Goal: Task Accomplishment & Management: Use online tool/utility

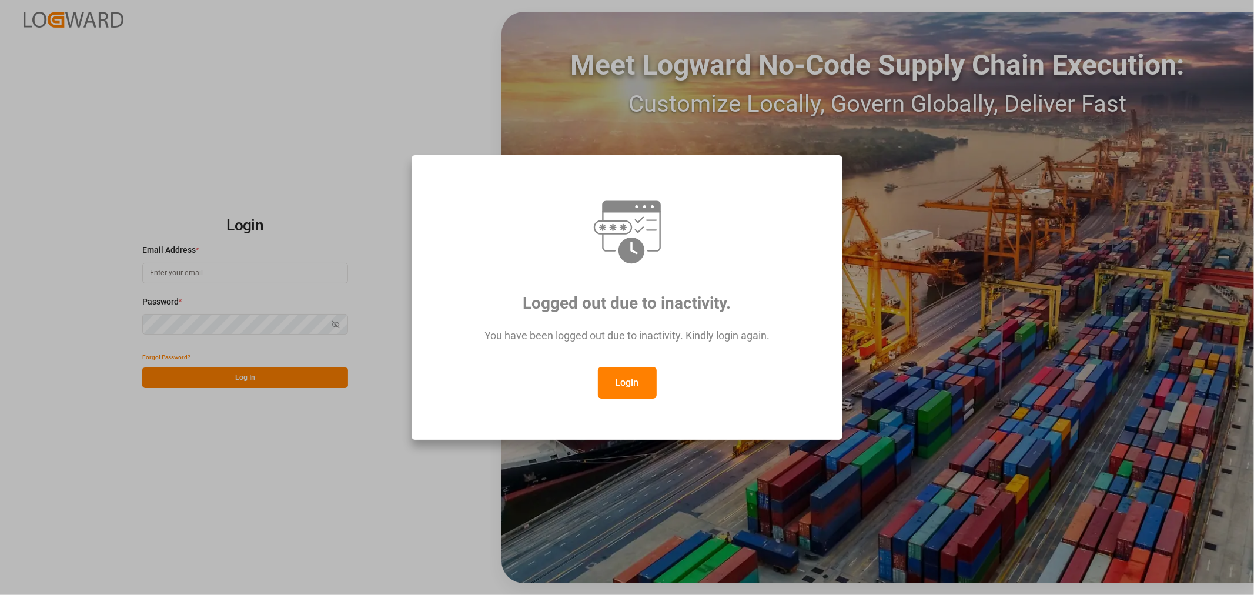
click at [633, 378] on button "Login" at bounding box center [627, 383] width 59 height 32
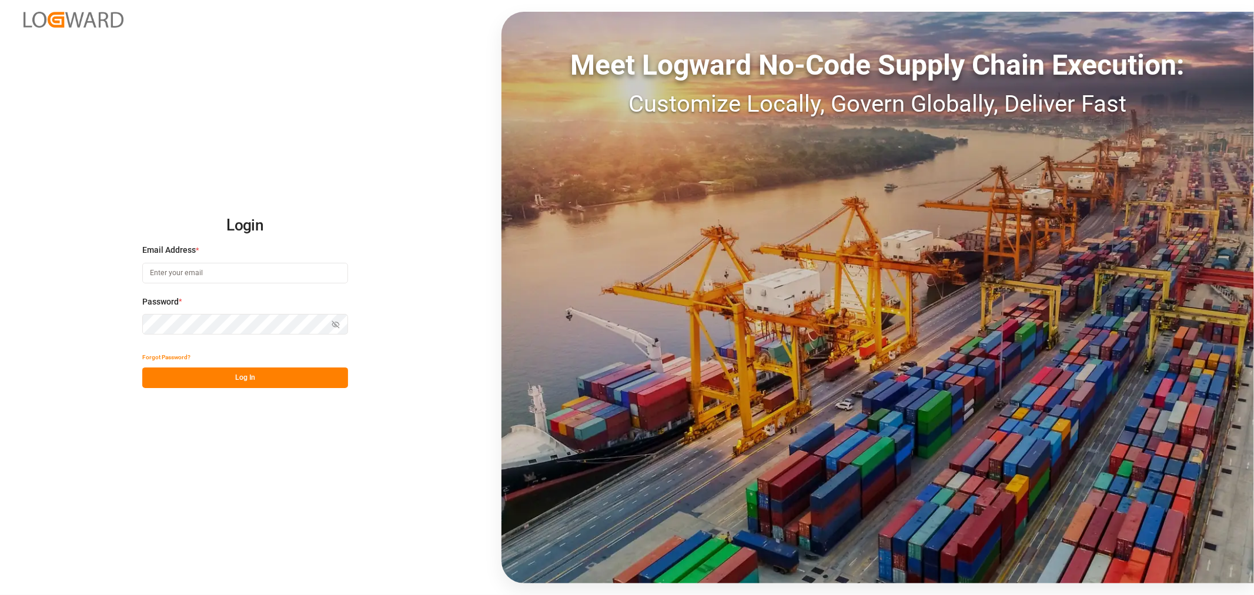
click at [204, 274] on input at bounding box center [245, 273] width 206 height 21
type input "[PERSON_NAME][EMAIL_ADDRESS][DOMAIN_NAME]"
click at [284, 375] on button "Log In" at bounding box center [245, 378] width 206 height 21
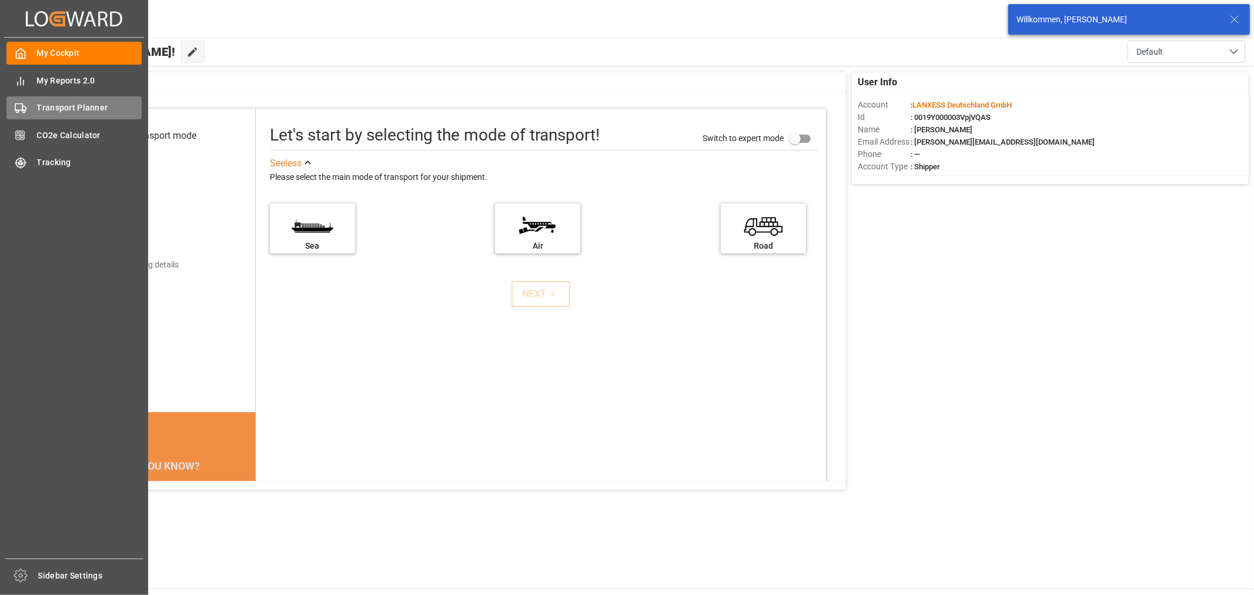
click at [67, 107] on span "Transport Planner" at bounding box center [89, 108] width 105 height 12
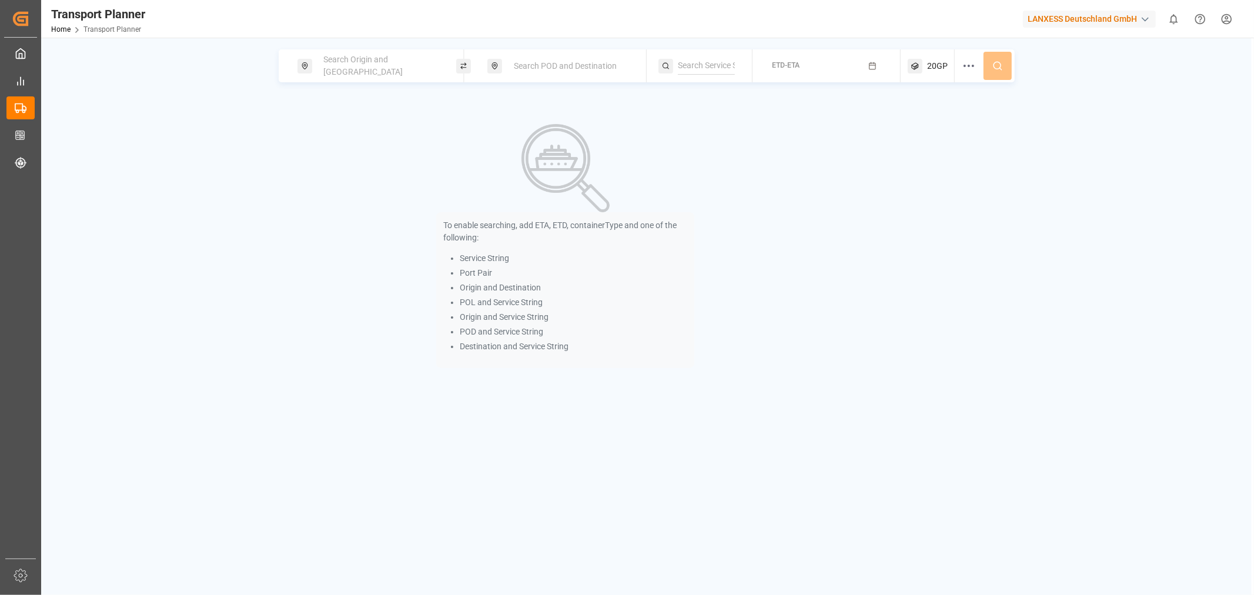
click at [402, 61] on span "Search Origin and [GEOGRAPHIC_DATA]" at bounding box center [363, 66] width 79 height 22
click at [352, 151] on input at bounding box center [370, 160] width 118 height 18
click at [359, 181] on li "NLRTM [GEOGRAPHIC_DATA]" at bounding box center [382, 198] width 133 height 34
click at [343, 188] on span "NLRTM" at bounding box center [355, 191] width 28 height 12
type input "NLRTM"
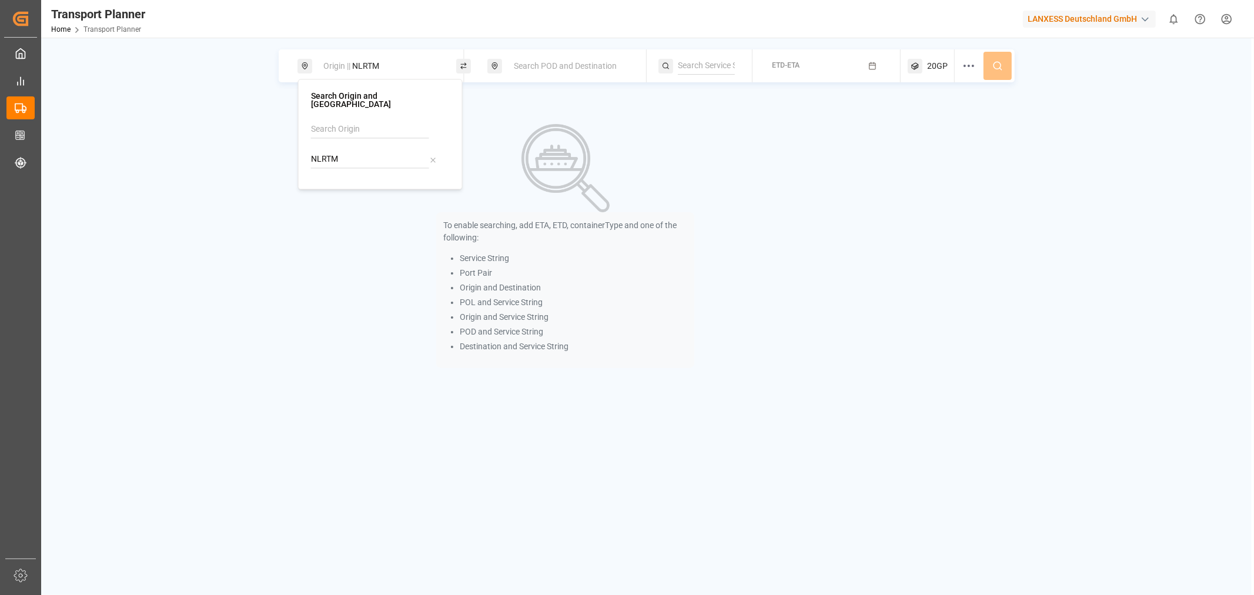
click at [566, 75] on div "Search POD and Destination" at bounding box center [570, 66] width 127 height 22
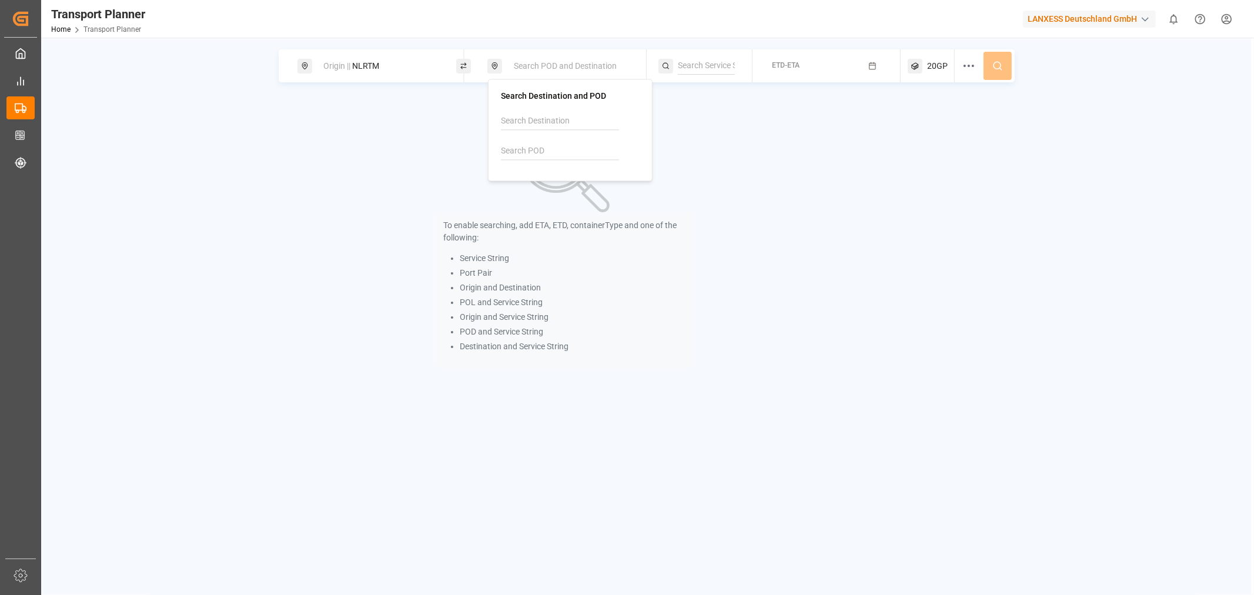
click at [532, 149] on input at bounding box center [560, 151] width 118 height 18
click at [571, 183] on div "SGSIN [GEOGRAPHIC_DATA]" at bounding box center [573, 189] width 114 height 25
type input "SGSIN"
click at [816, 75] on button "ETD-ETA" at bounding box center [826, 66] width 133 height 23
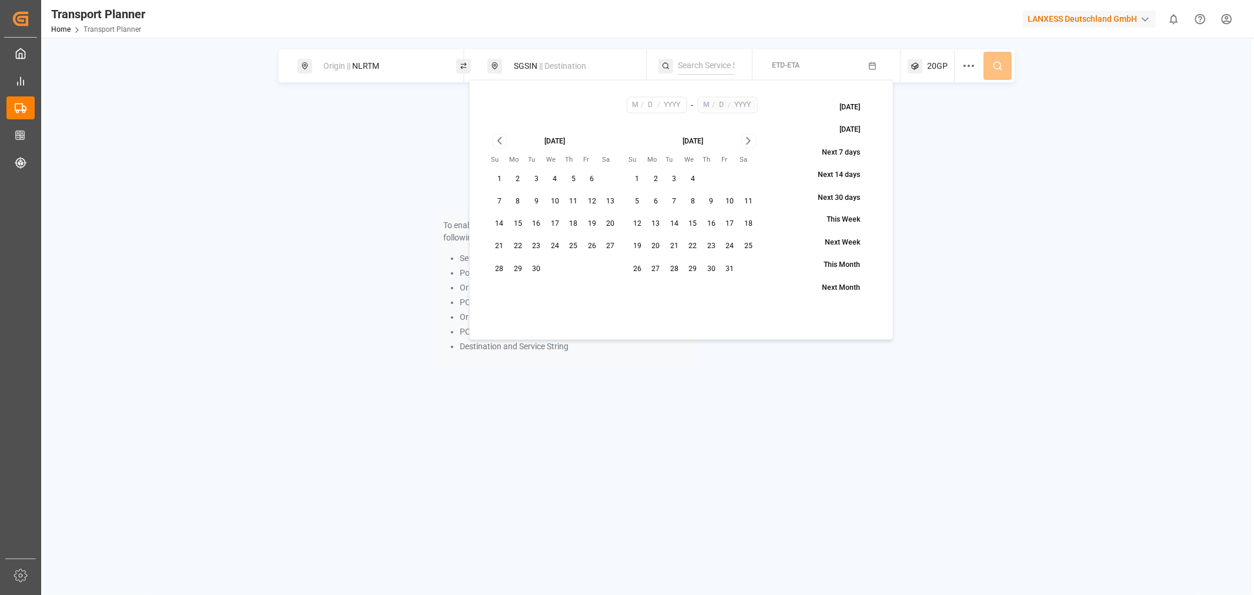
click at [499, 181] on button "1" at bounding box center [499, 178] width 19 height 19
type input "9"
type input "1"
type input "2025"
click at [749, 136] on icon "Go to next month" at bounding box center [749, 141] width 14 height 14
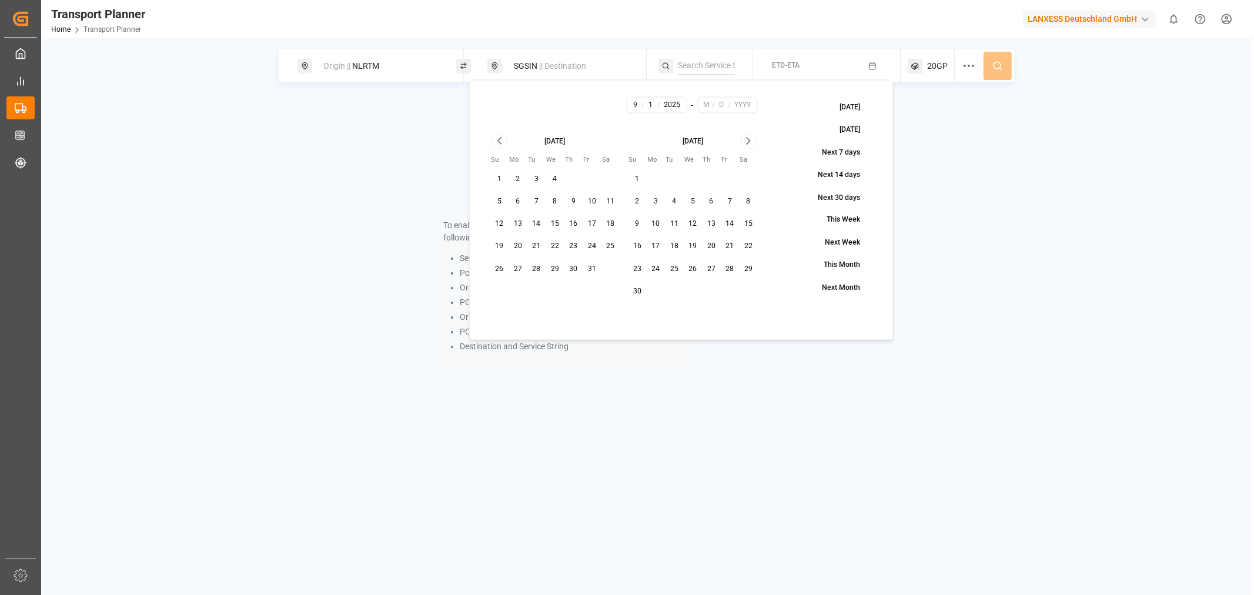
click at [749, 136] on icon "Go to next month" at bounding box center [749, 141] width 14 height 14
click at [749, 136] on div "[DATE]" at bounding box center [693, 140] width 130 height 12
click at [708, 267] on button "29" at bounding box center [711, 269] width 19 height 19
type input "1"
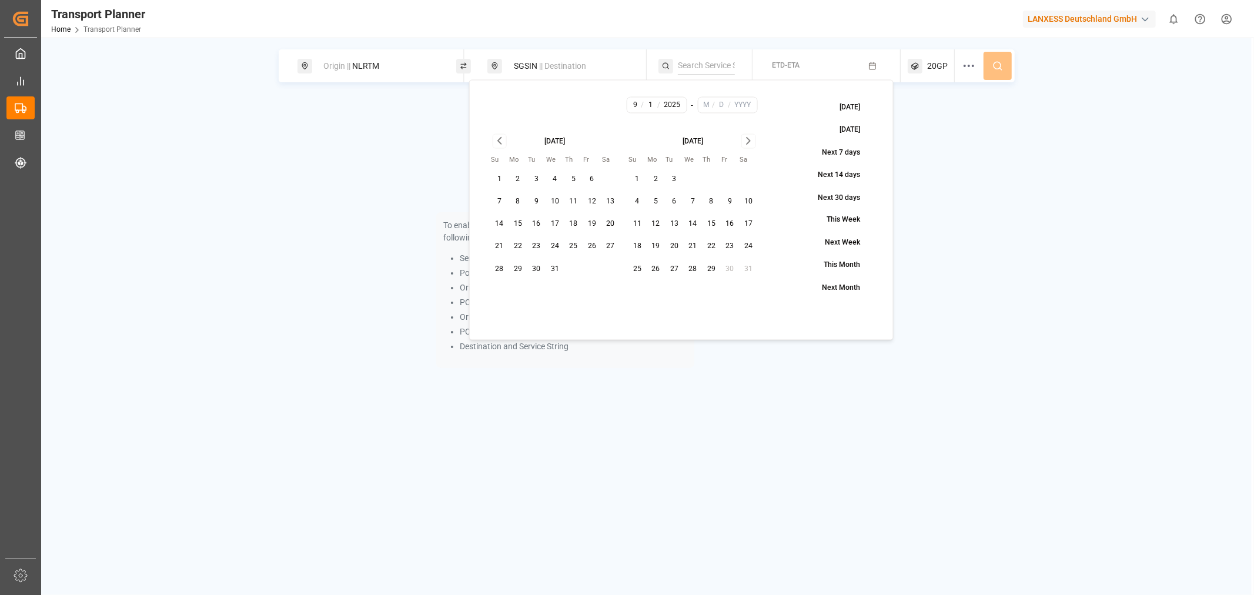
type input "29"
type input "2026"
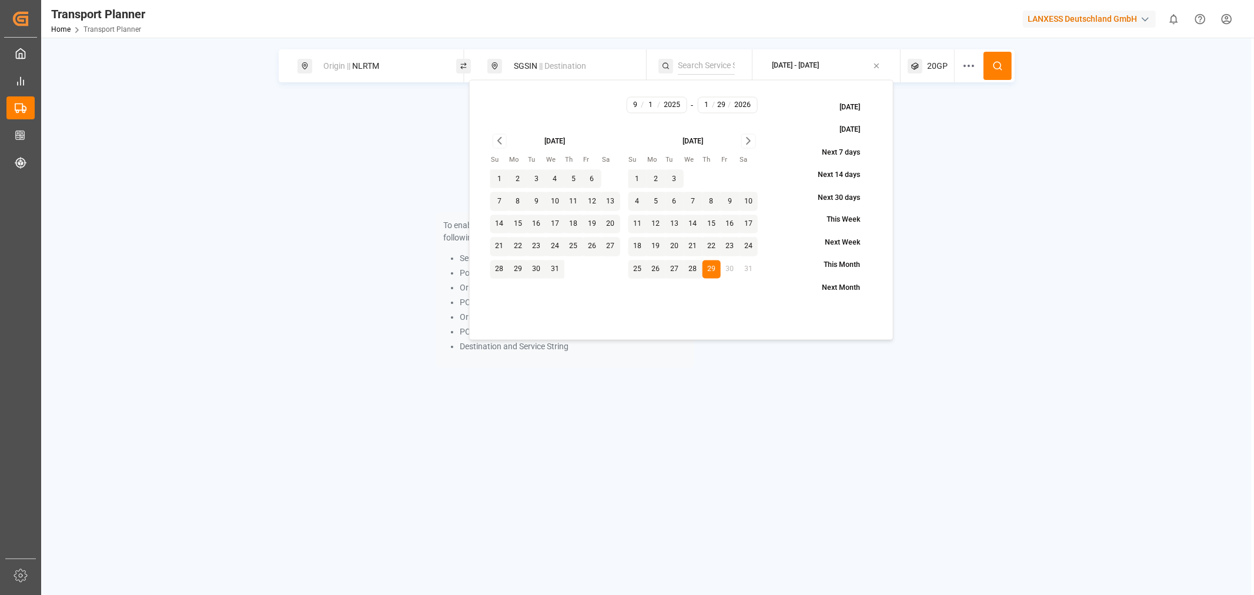
click at [1001, 63] on icon at bounding box center [998, 66] width 11 height 11
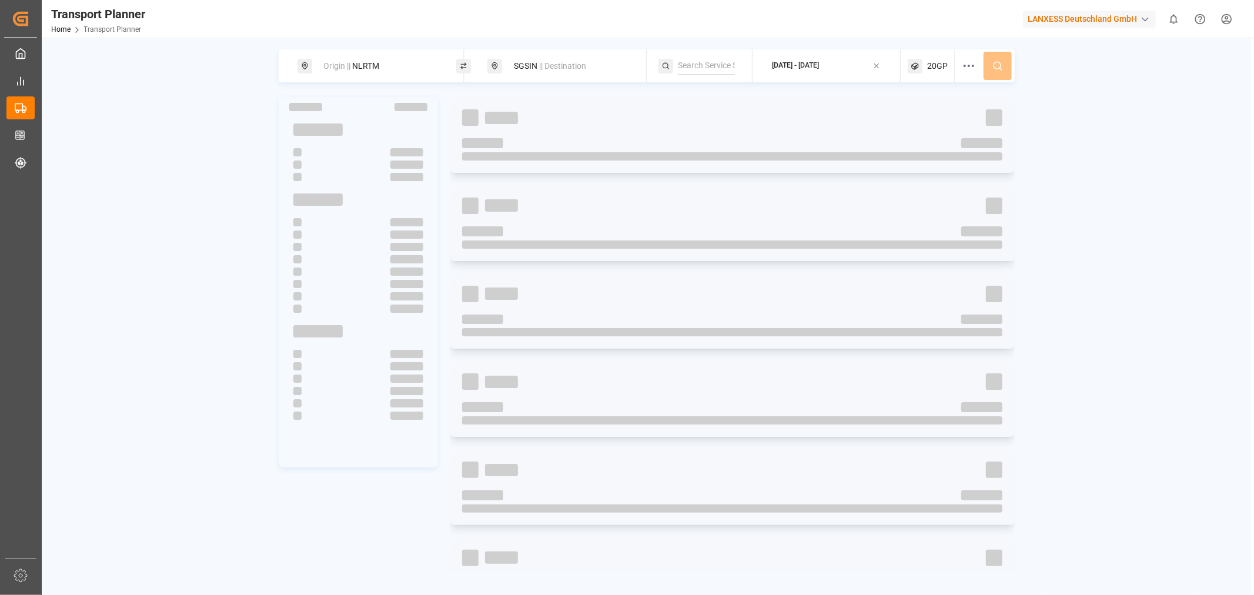
click at [933, 68] on span "20GP" at bounding box center [937, 66] width 21 height 12
click at [935, 120] on icon "button" at bounding box center [936, 122] width 8 height 8
click at [938, 122] on span "Select Container Type..." at bounding box center [919, 123] width 76 height 11
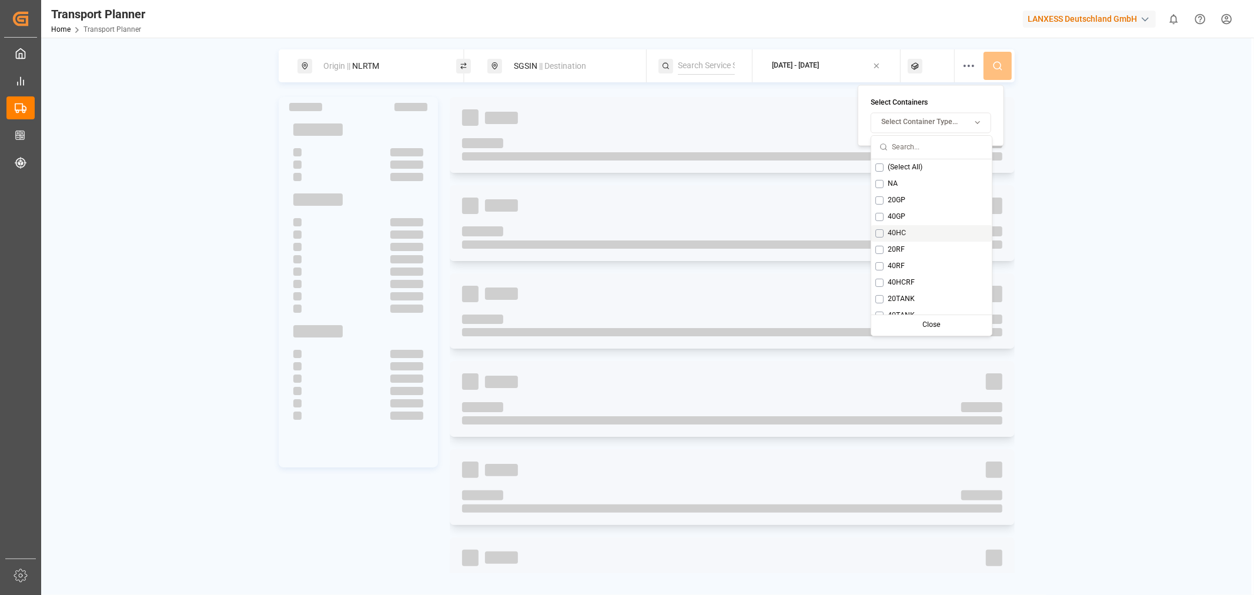
click at [907, 233] on div "40HC" at bounding box center [931, 233] width 121 height 16
click at [997, 63] on div "Origin || NLRTM SGSIN || Destination [DATE] - [DATE] 40HC" at bounding box center [647, 65] width 736 height 33
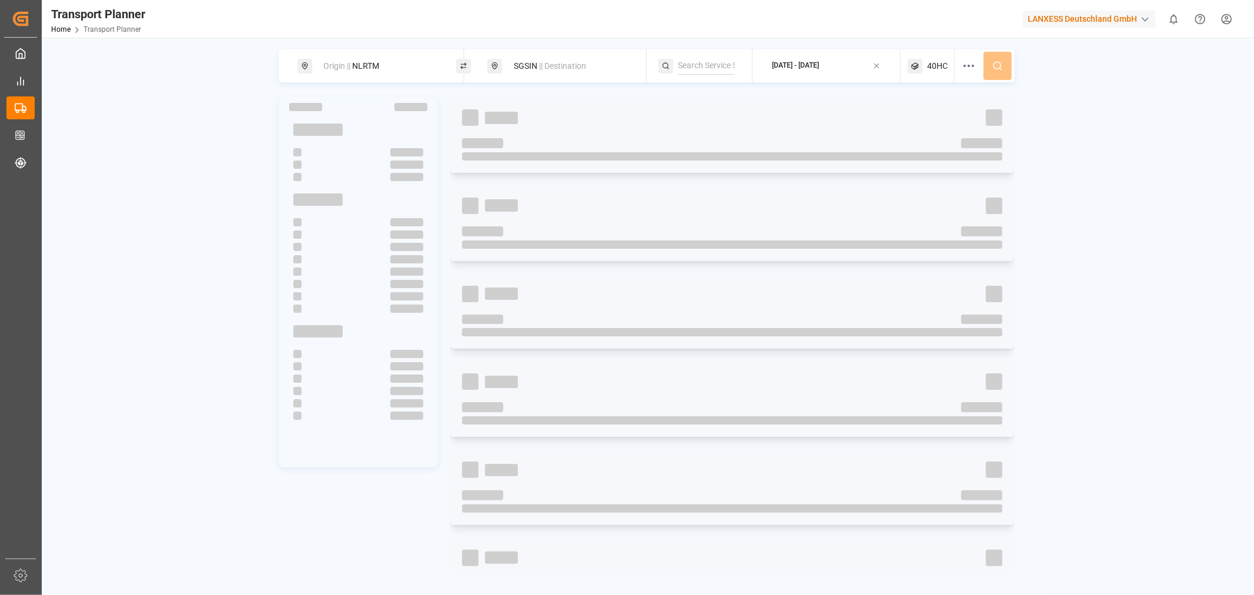
click at [998, 68] on div "Origin || NLRTM SGSIN || Destination [DATE] - [DATE] 40HC" at bounding box center [647, 65] width 736 height 33
click at [819, 66] on div "[DATE] - [DATE]" at bounding box center [795, 66] width 47 height 11
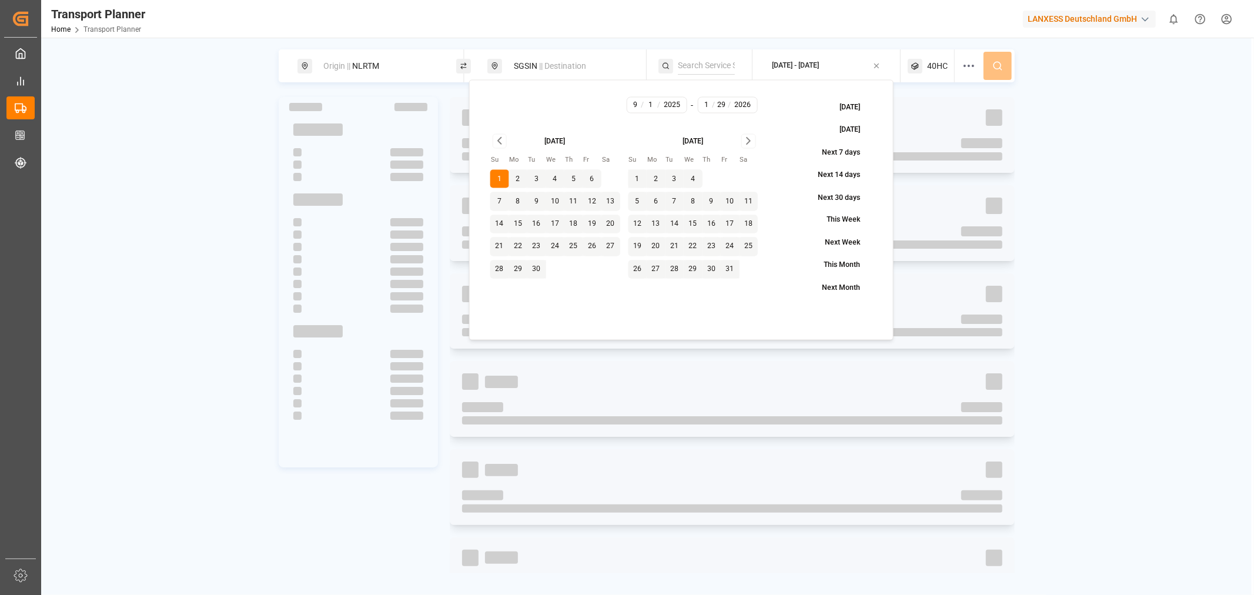
click at [533, 178] on button "3" at bounding box center [536, 178] width 19 height 19
type input "9"
type input "3"
type input "2025"
click at [748, 138] on icon "Go to next month" at bounding box center [749, 141] width 14 height 14
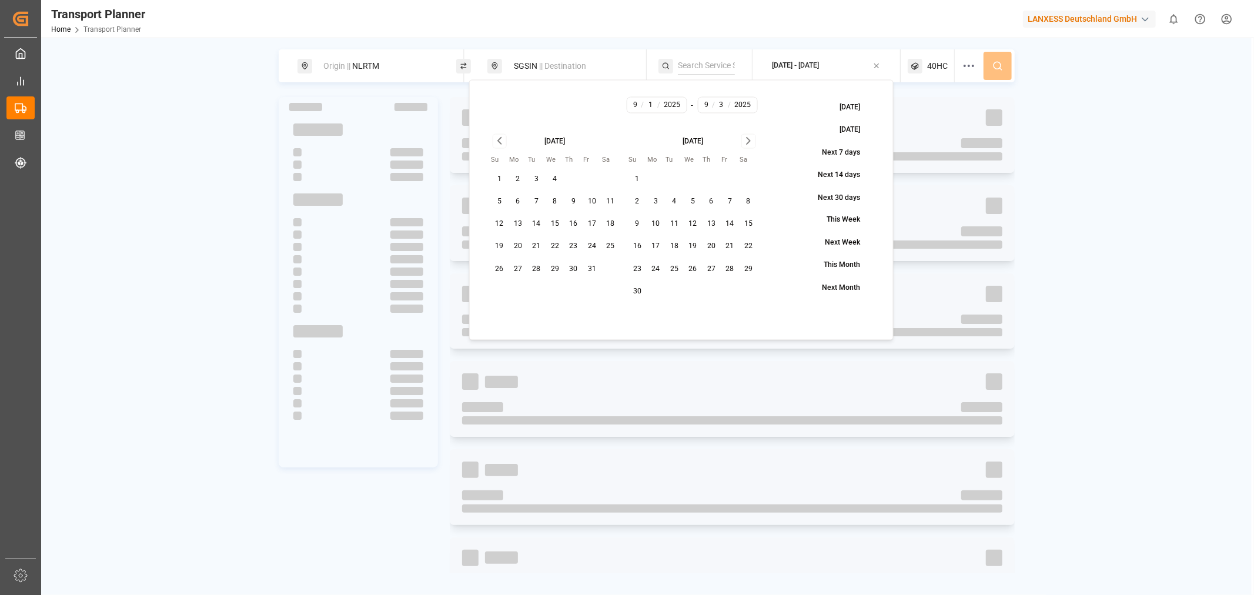
click at [748, 138] on icon "Go to next month" at bounding box center [749, 141] width 14 height 14
click at [553, 267] on button "31" at bounding box center [555, 269] width 19 height 19
type input "12"
type input "31"
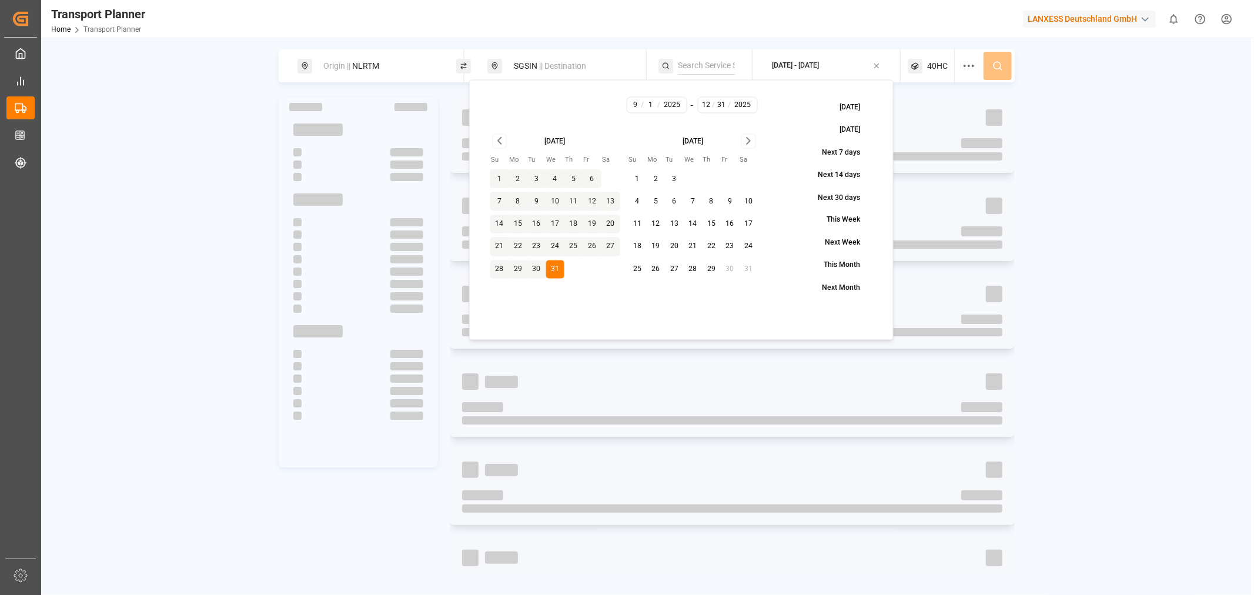
click at [990, 66] on div "Origin || NLRTM SGSIN || Destination [DATE] - [DATE] 40HC" at bounding box center [647, 65] width 736 height 33
